Goal: Information Seeking & Learning: Learn about a topic

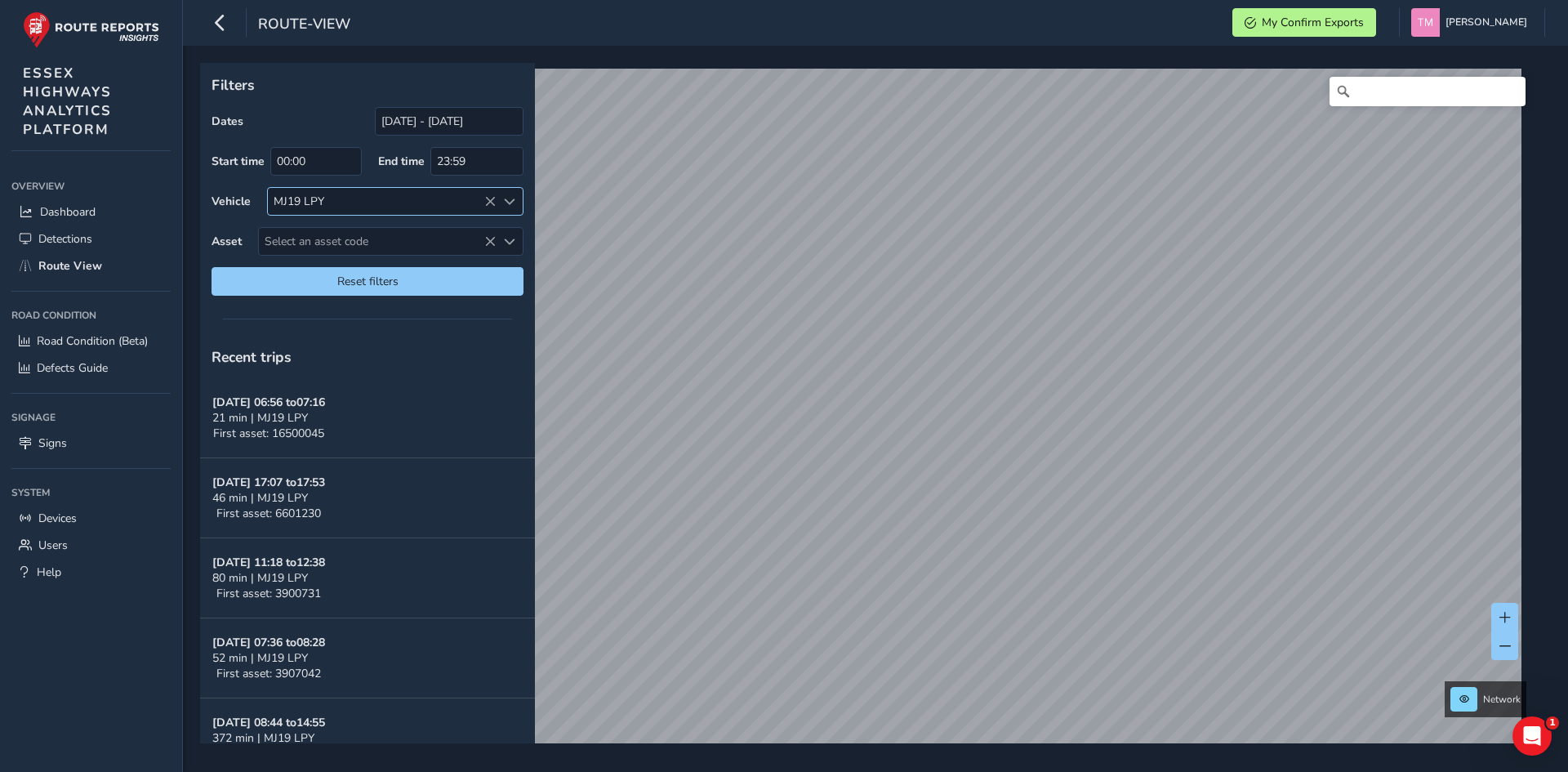
click at [487, 203] on icon at bounding box center [490, 201] width 11 height 11
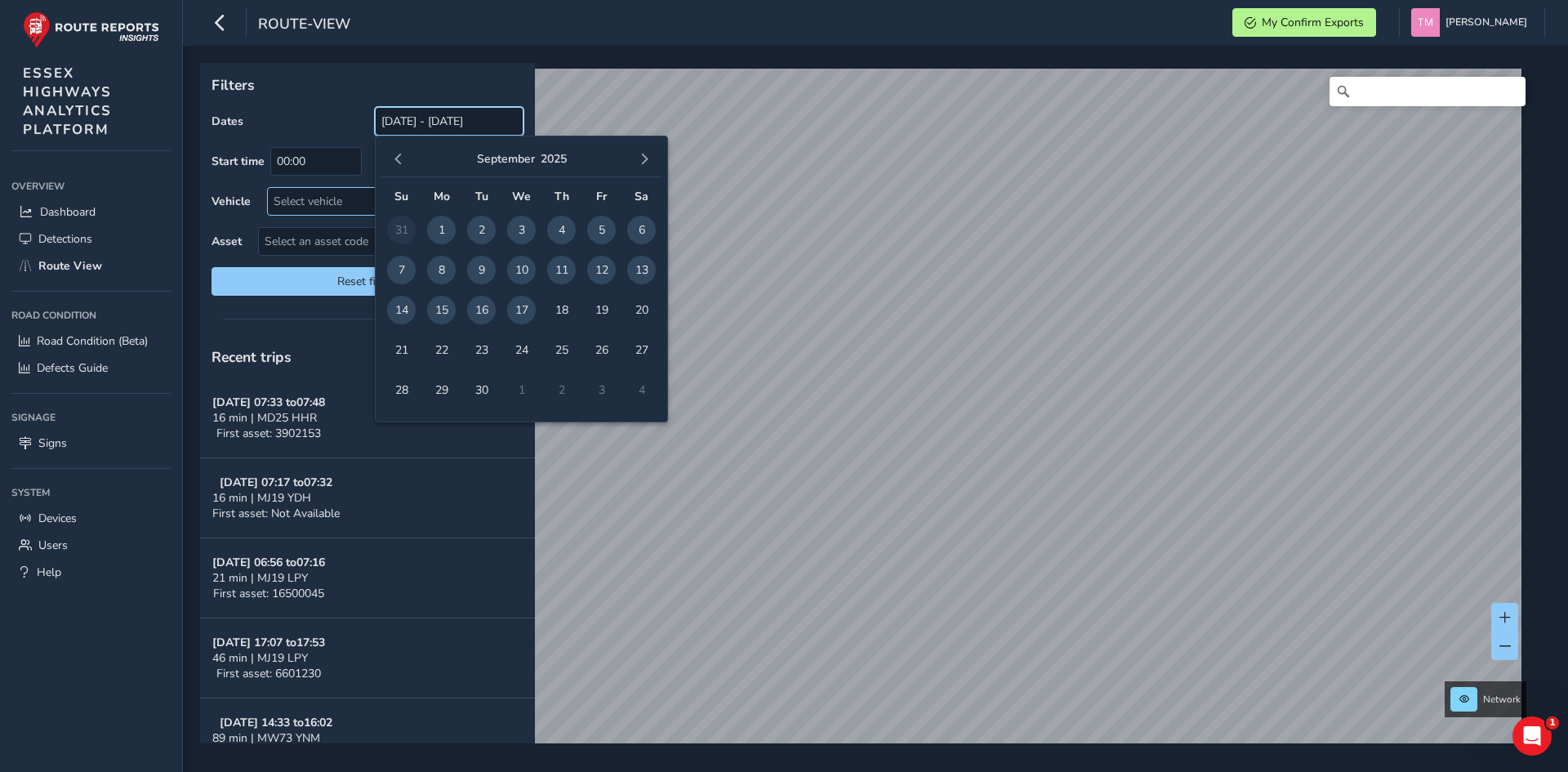
click at [423, 124] on input "[DATE] - [DATE]" at bounding box center [449, 121] width 149 height 29
click at [398, 161] on span "button" at bounding box center [398, 159] width 11 height 11
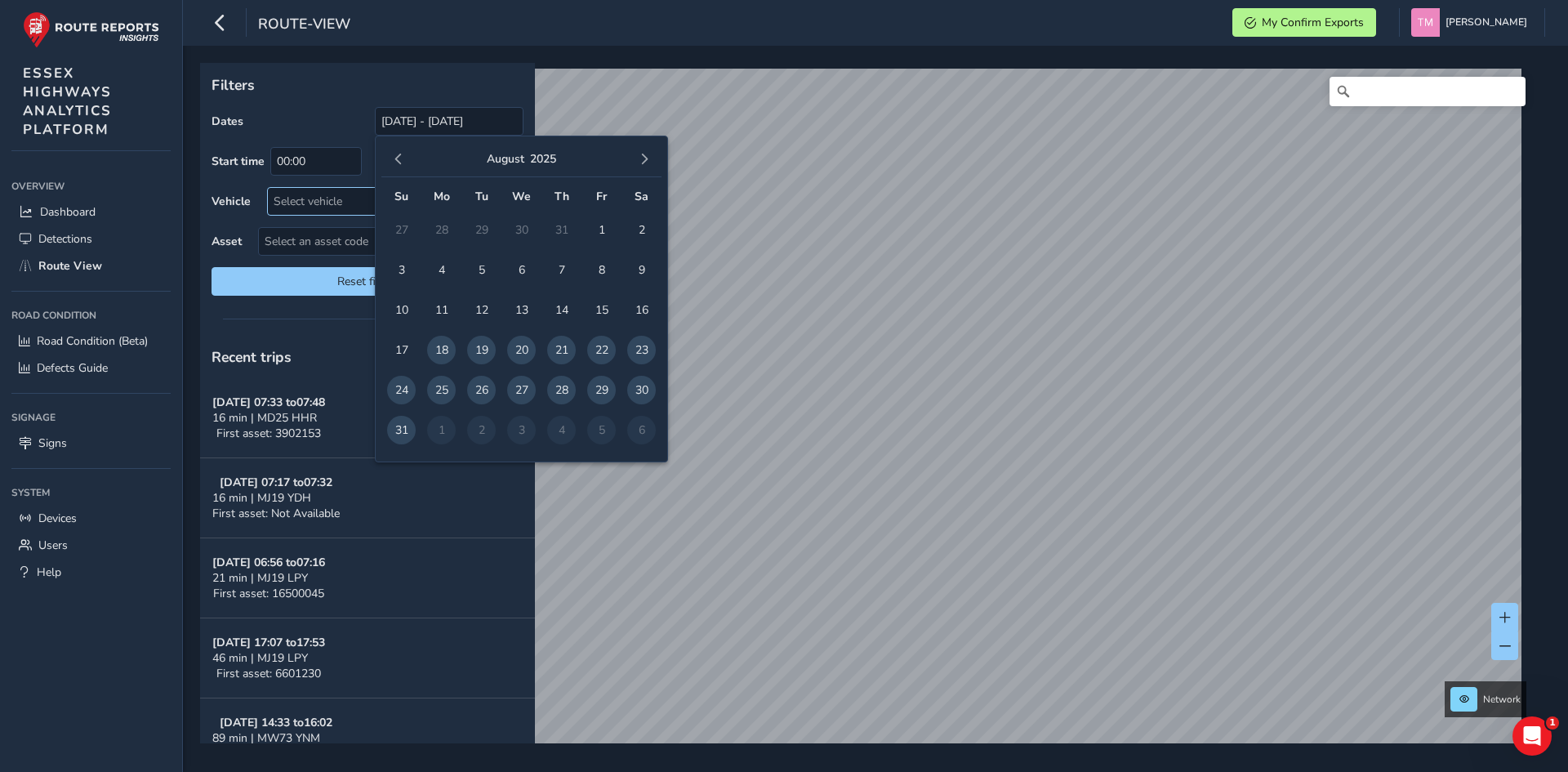
click at [398, 161] on span "button" at bounding box center [398, 159] width 11 height 11
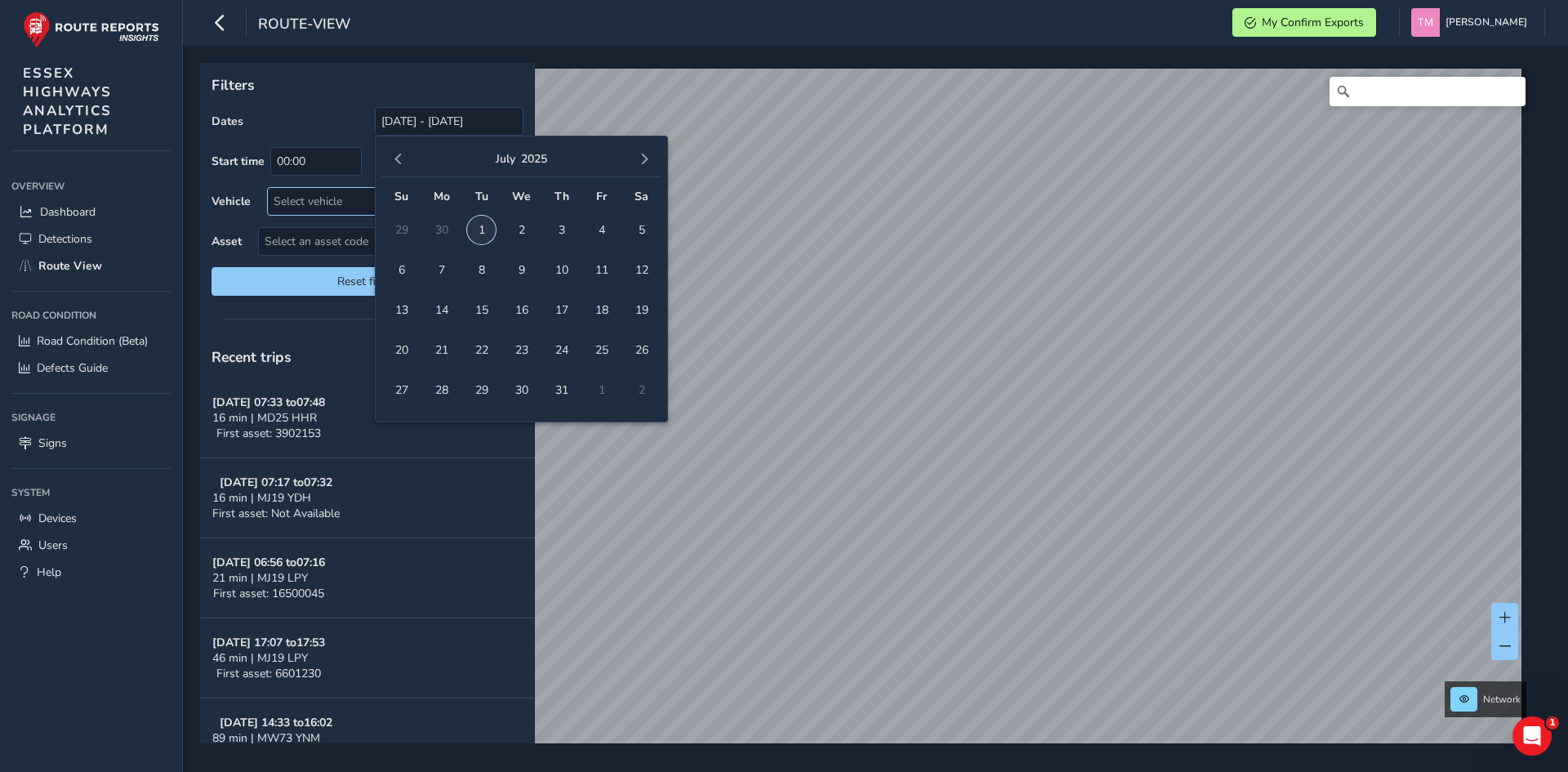
click at [470, 229] on span "1" at bounding box center [482, 229] width 29 height 29
click at [642, 149] on button "button" at bounding box center [644, 159] width 23 height 23
click at [521, 305] on span "17" at bounding box center [521, 310] width 29 height 29
type input "[DATE] - [DATE]"
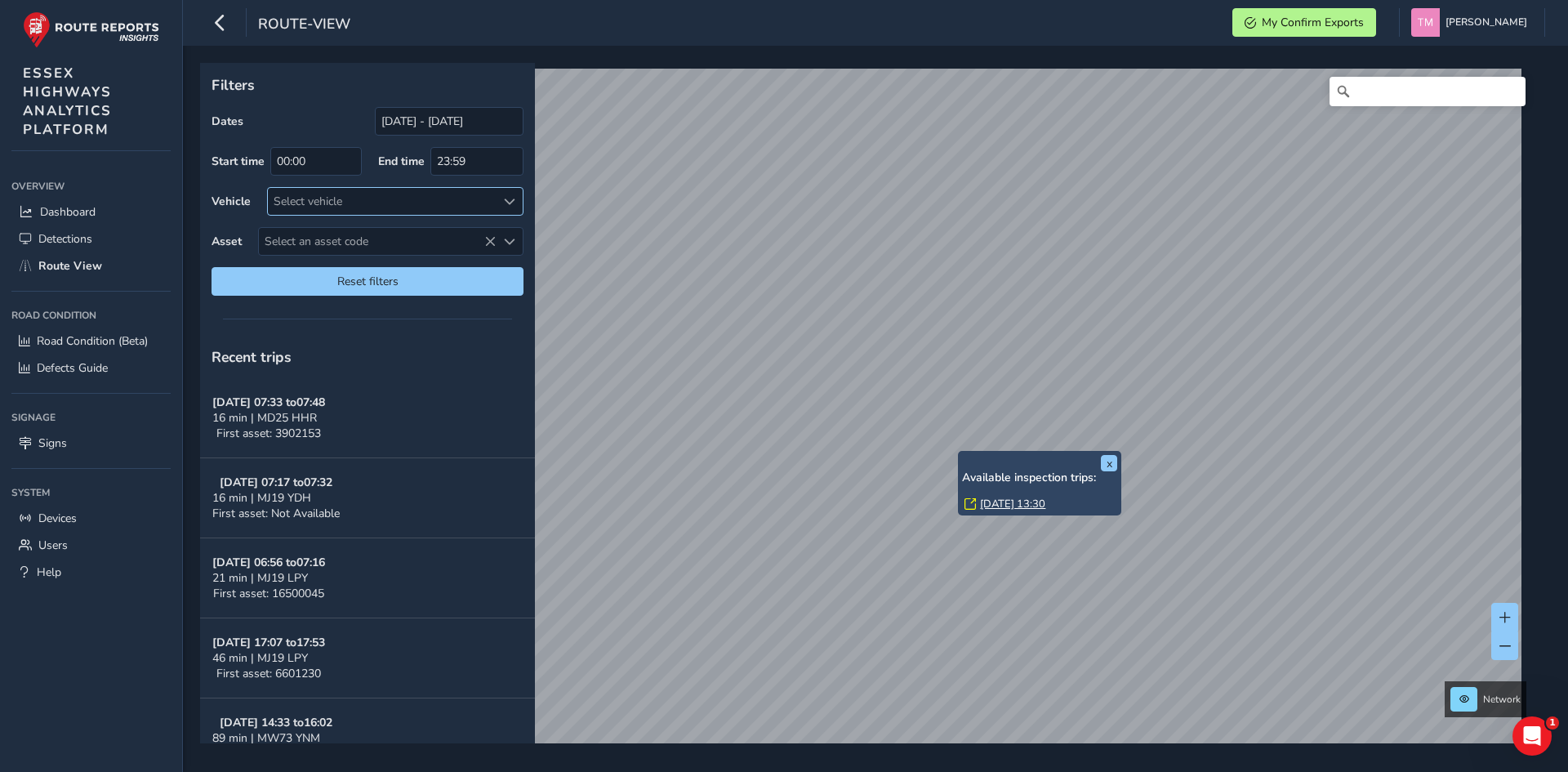
click at [979, 494] on div "Available inspection trips: [GEOGRAPHIC_DATA][DATE] 13:30" at bounding box center [1040, 492] width 156 height 42
click at [984, 502] on link "[DATE] 13:30" at bounding box center [1013, 504] width 65 height 15
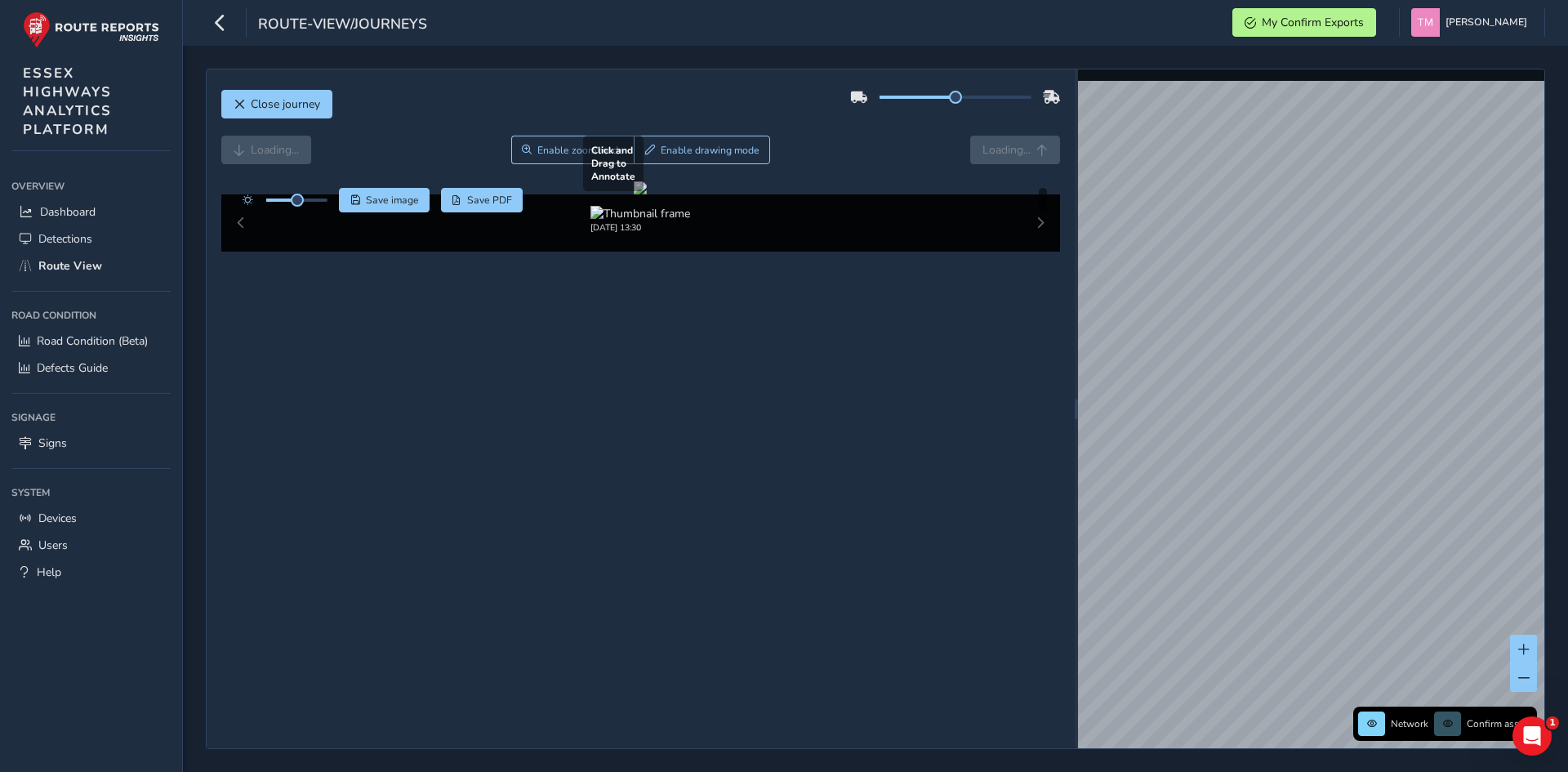
click at [647, 194] on div at bounding box center [640, 187] width 13 height 13
